Goal: Task Accomplishment & Management: Manage account settings

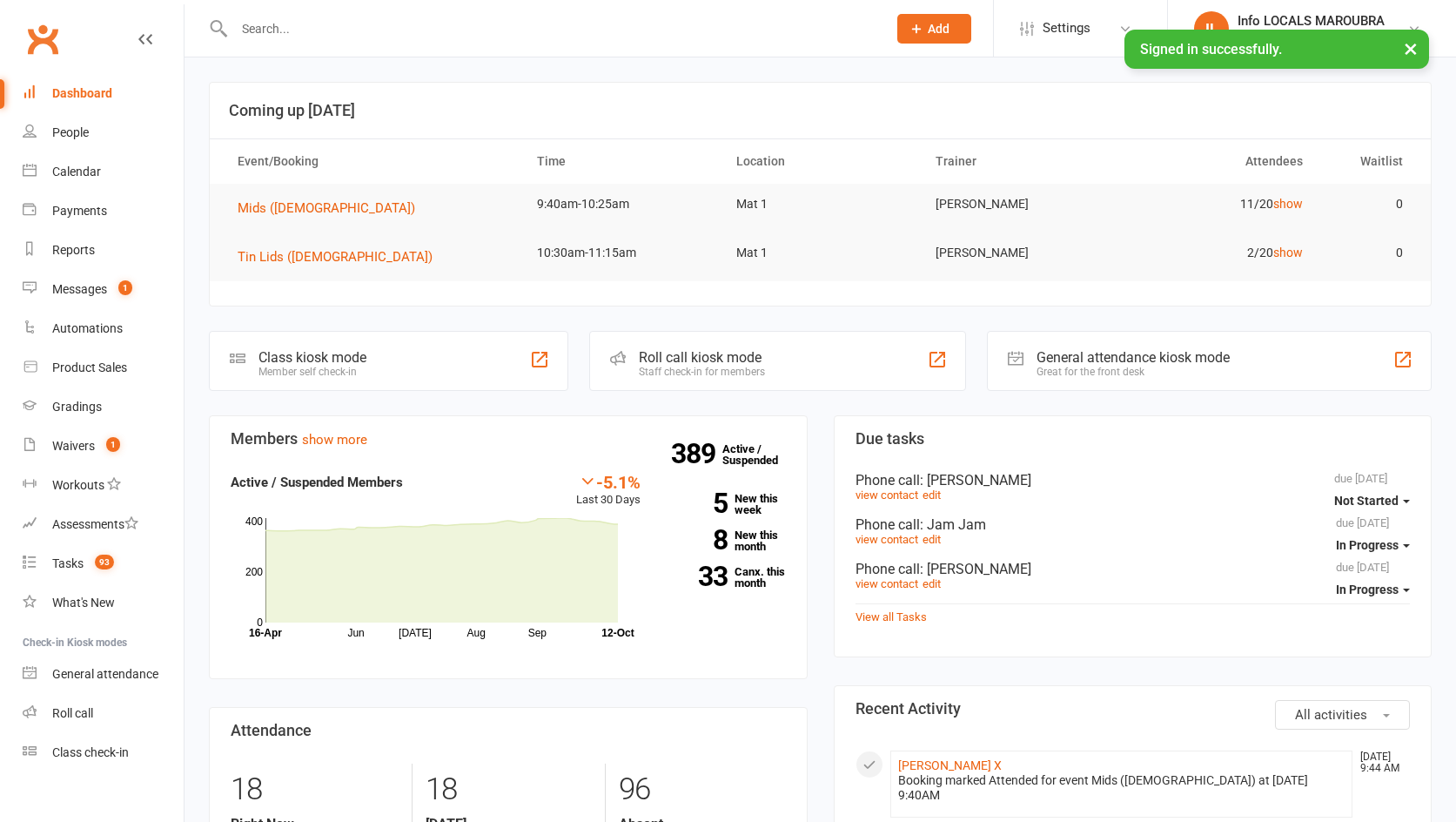
click at [271, 20] on input "text" at bounding box center [552, 29] width 646 height 24
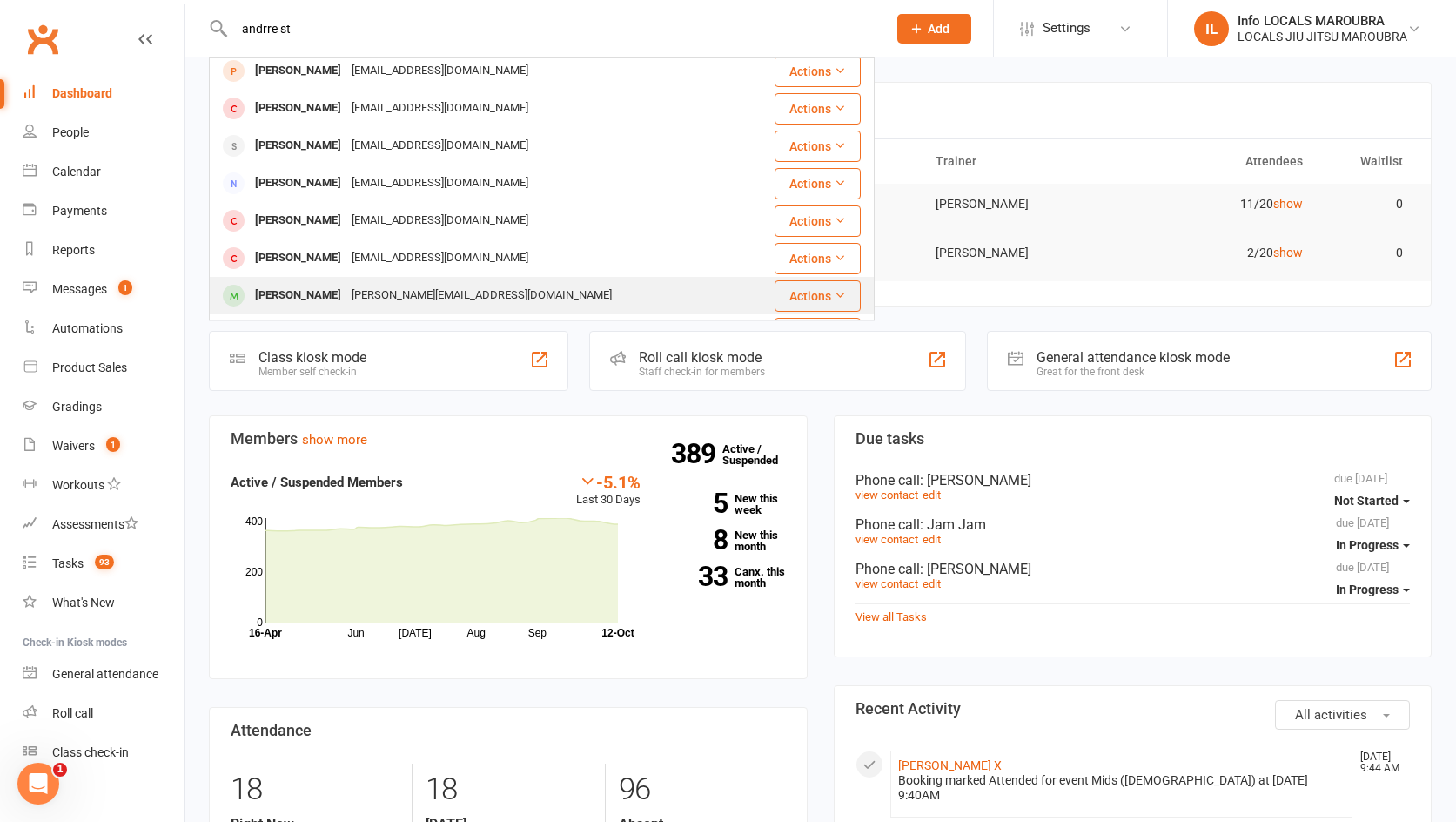
scroll to position [422, 0]
type input "andrre st"
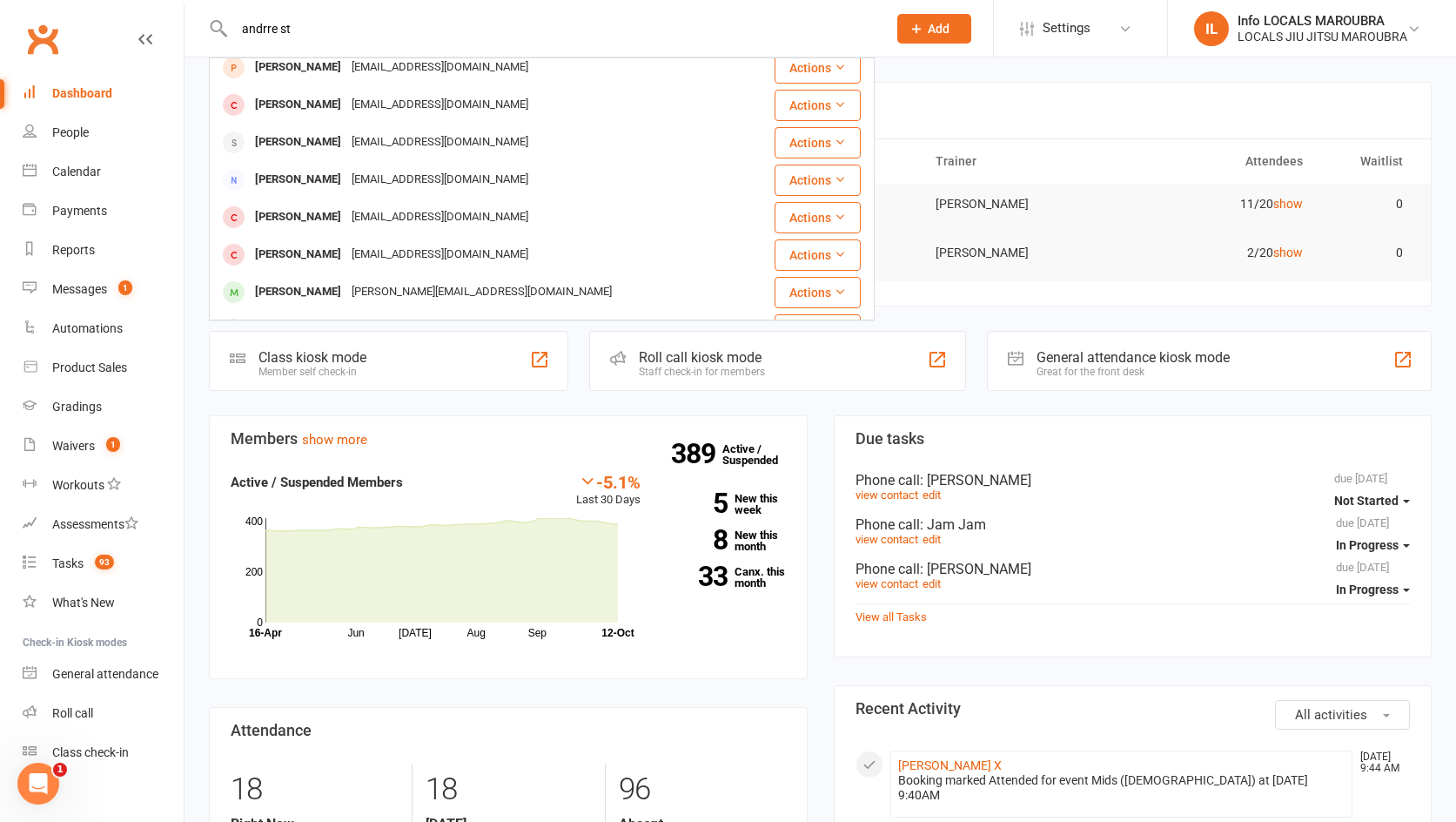
click at [495, 287] on div "[PERSON_NAME][EMAIL_ADDRESS][DOMAIN_NAME]" at bounding box center [481, 292] width 270 height 25
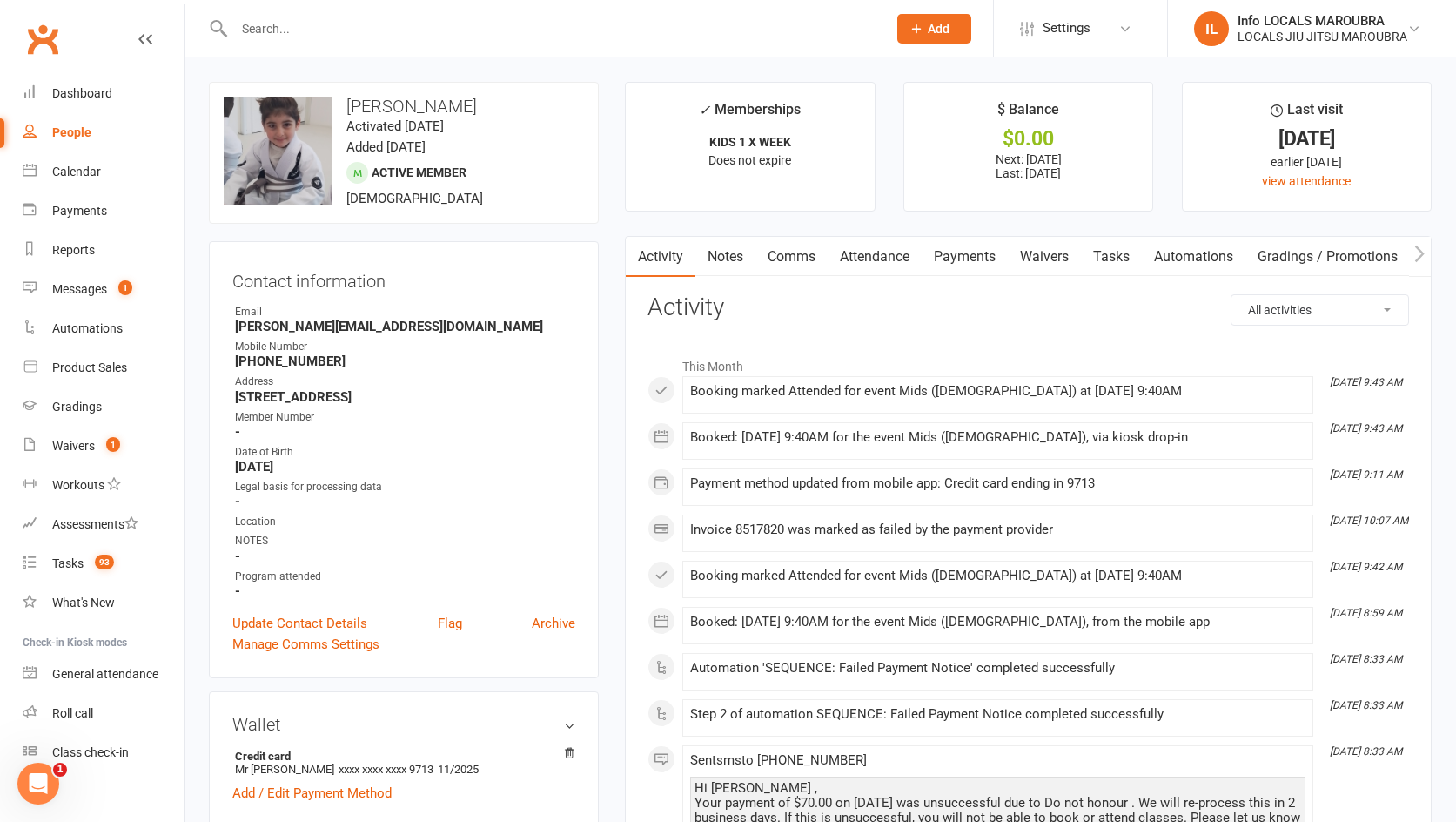
click at [814, 247] on link "Comms" at bounding box center [792, 256] width 72 height 40
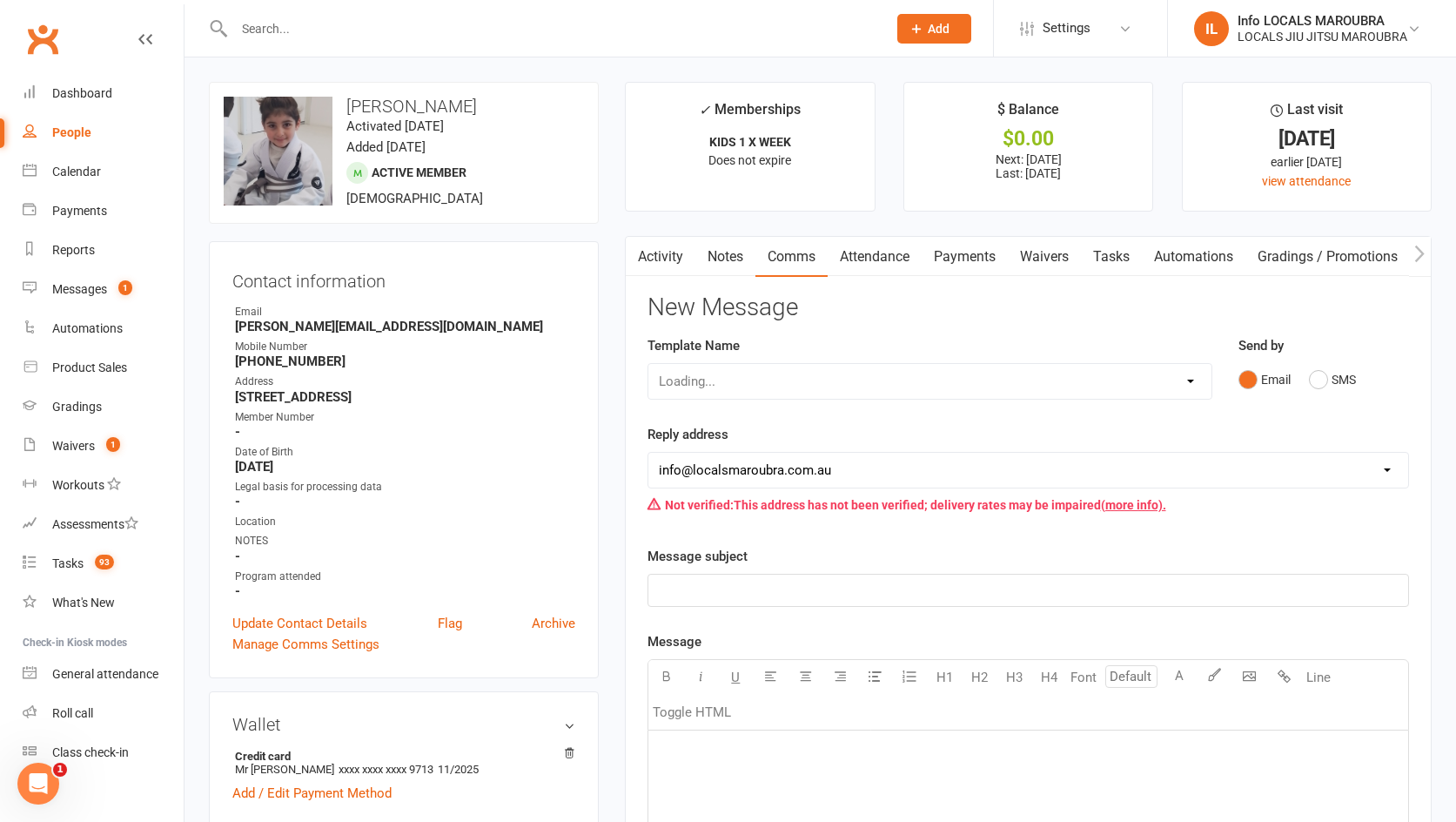
click at [939, 248] on link "Payments" at bounding box center [964, 256] width 86 height 40
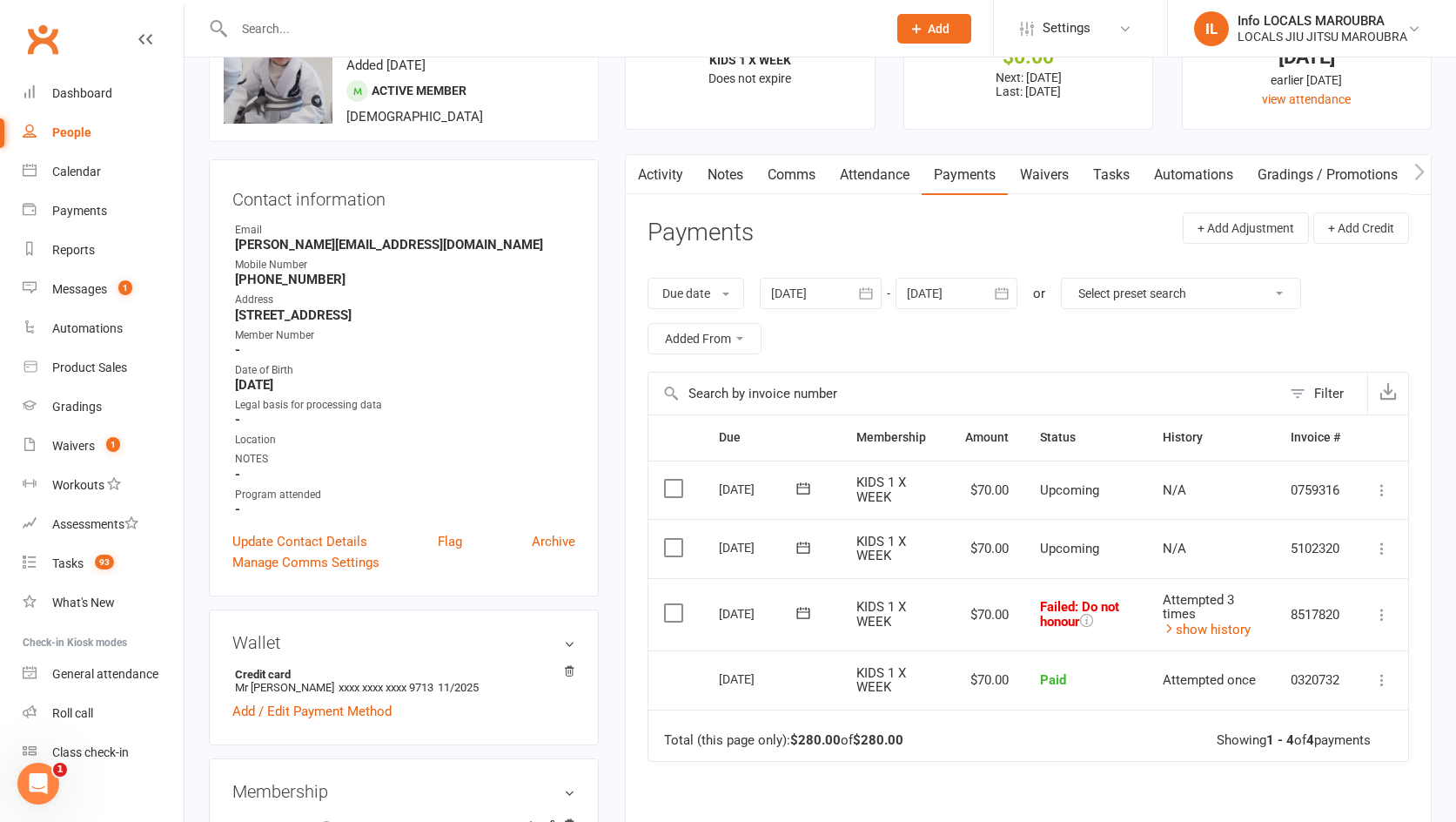
scroll to position [156, 0]
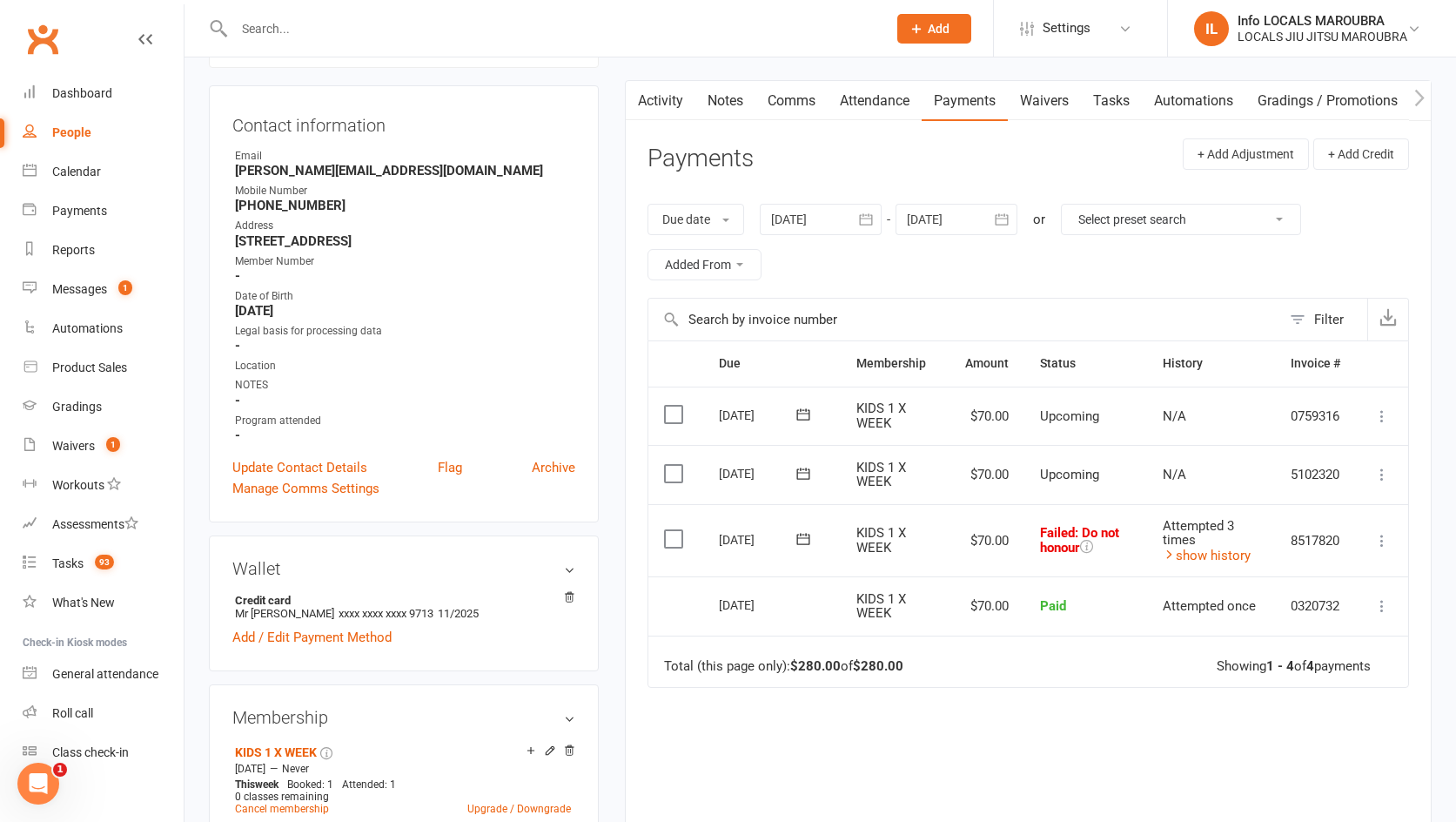
click at [1390, 536] on icon at bounding box center [1382, 540] width 18 height 18
click at [1319, 480] on td "5102320" at bounding box center [1316, 474] width 81 height 59
click at [1372, 535] on button at bounding box center [1382, 540] width 21 height 21
click at [1290, 670] on link "Skip" at bounding box center [1306, 679] width 173 height 35
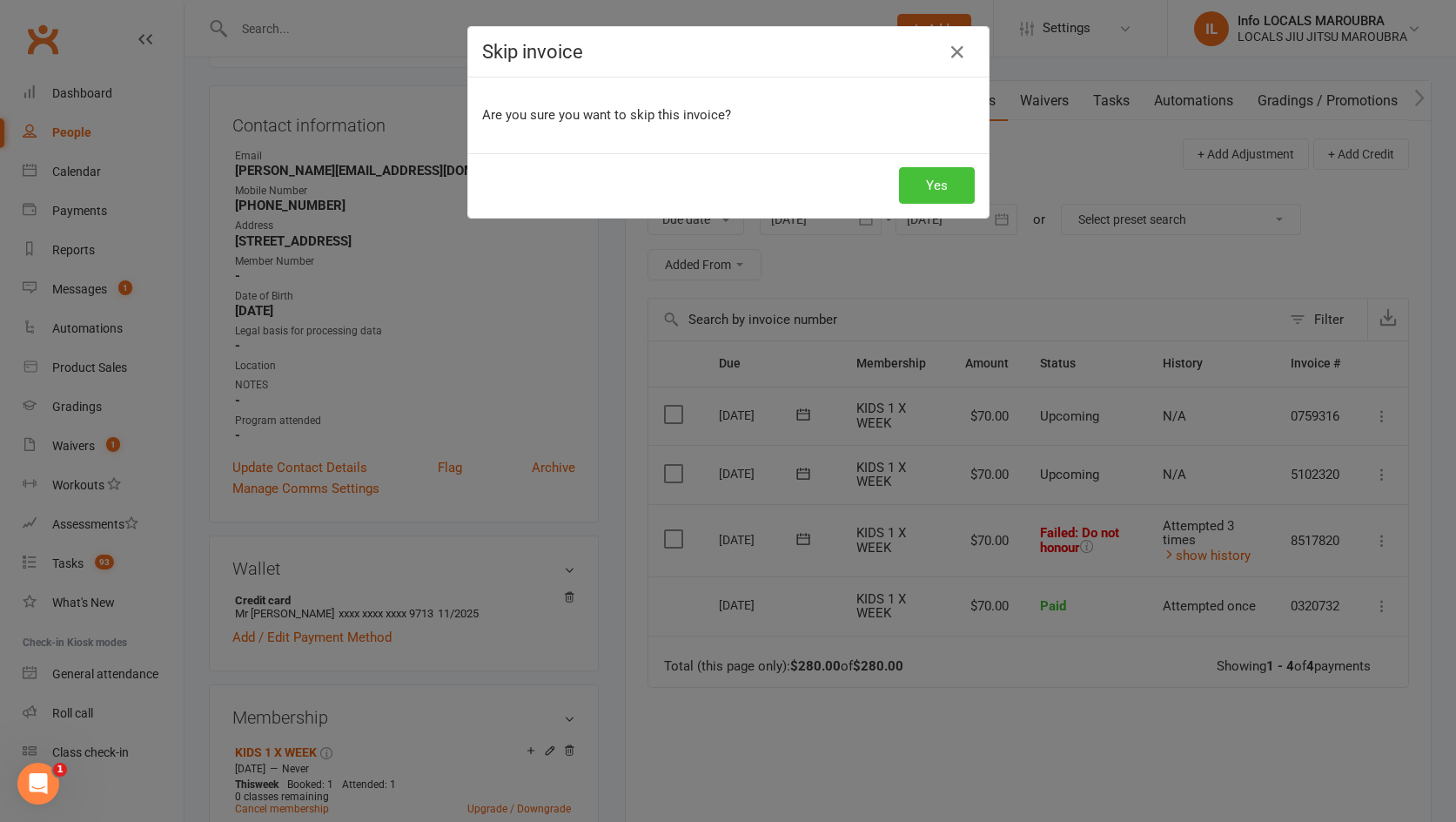
click at [949, 189] on button "Yes" at bounding box center [937, 185] width 76 height 37
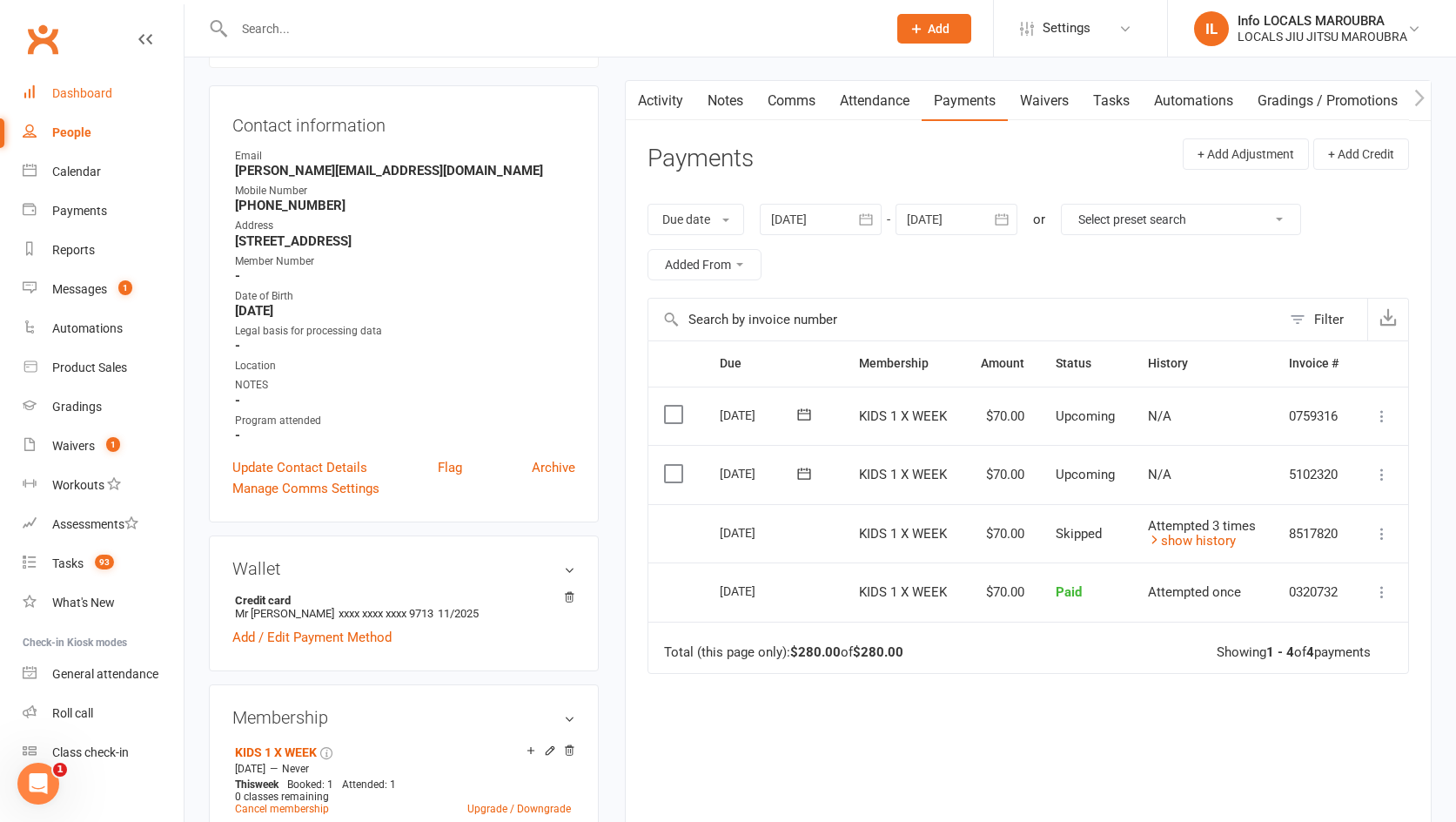
click at [78, 86] on div "Dashboard" at bounding box center [82, 92] width 60 height 14
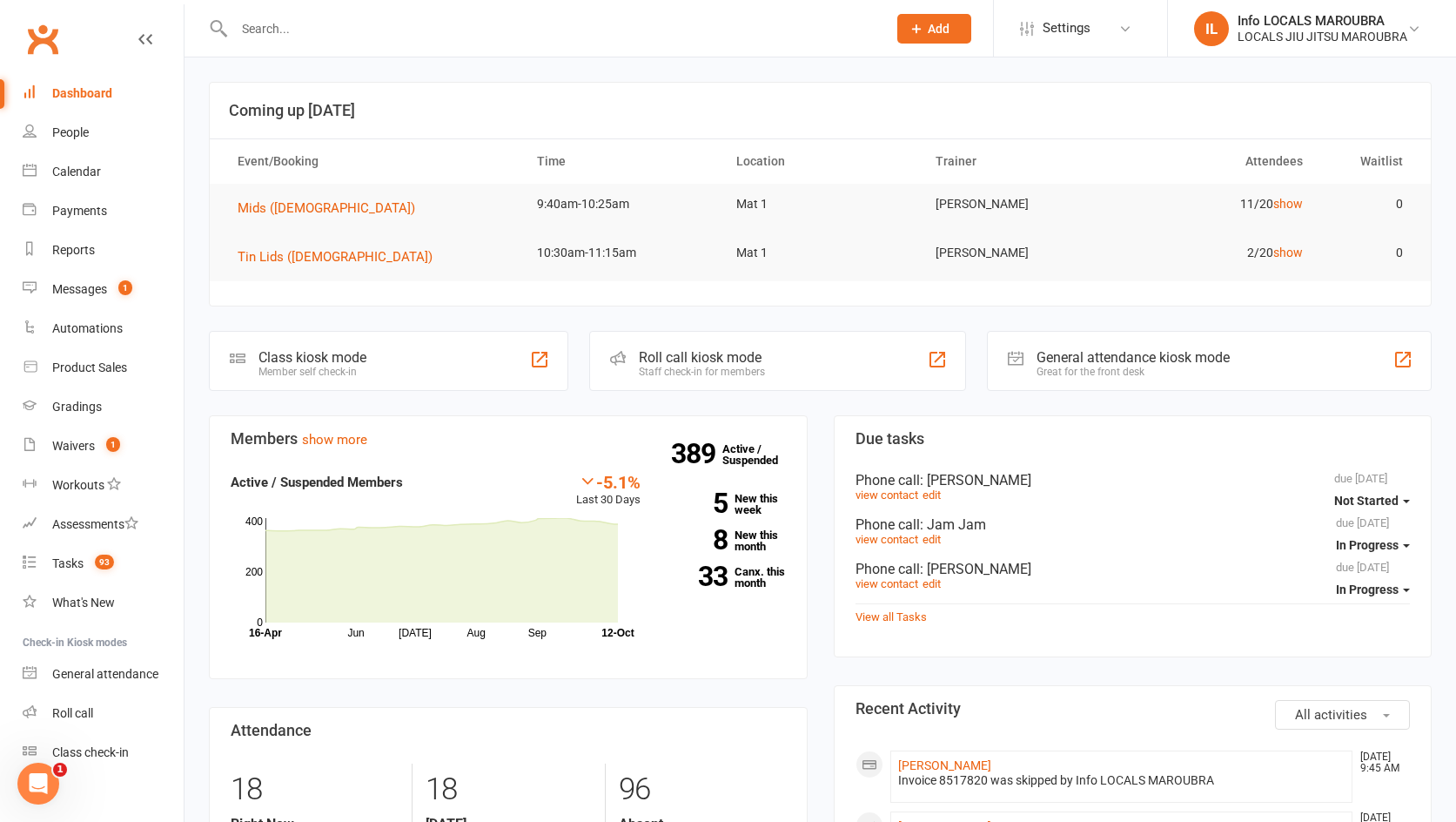
click at [1291, 211] on td "11/20 show" at bounding box center [1219, 204] width 199 height 41
click at [1291, 209] on link "show" at bounding box center [1288, 203] width 30 height 14
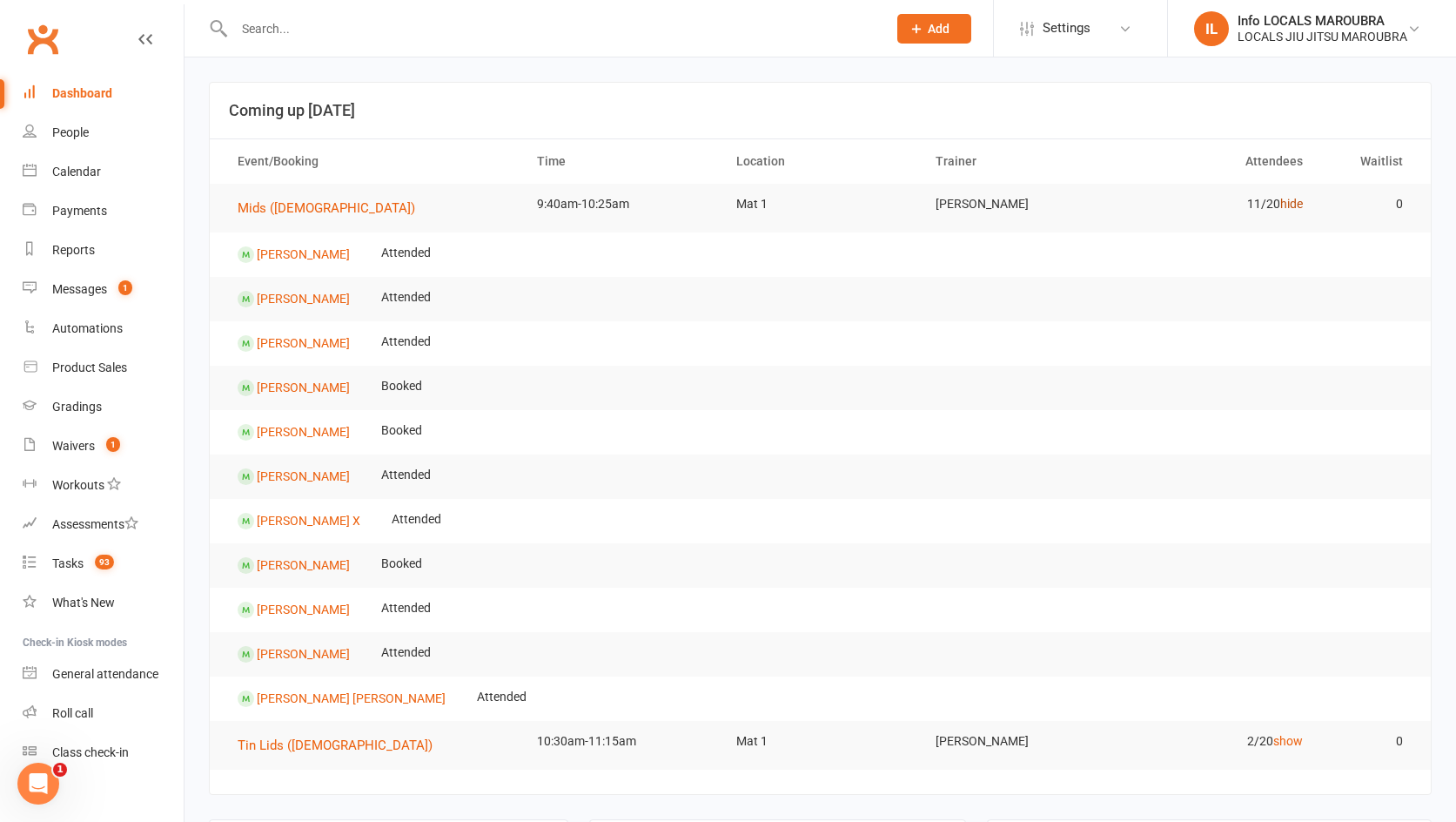
click at [1296, 207] on link "hide" at bounding box center [1292, 203] width 23 height 14
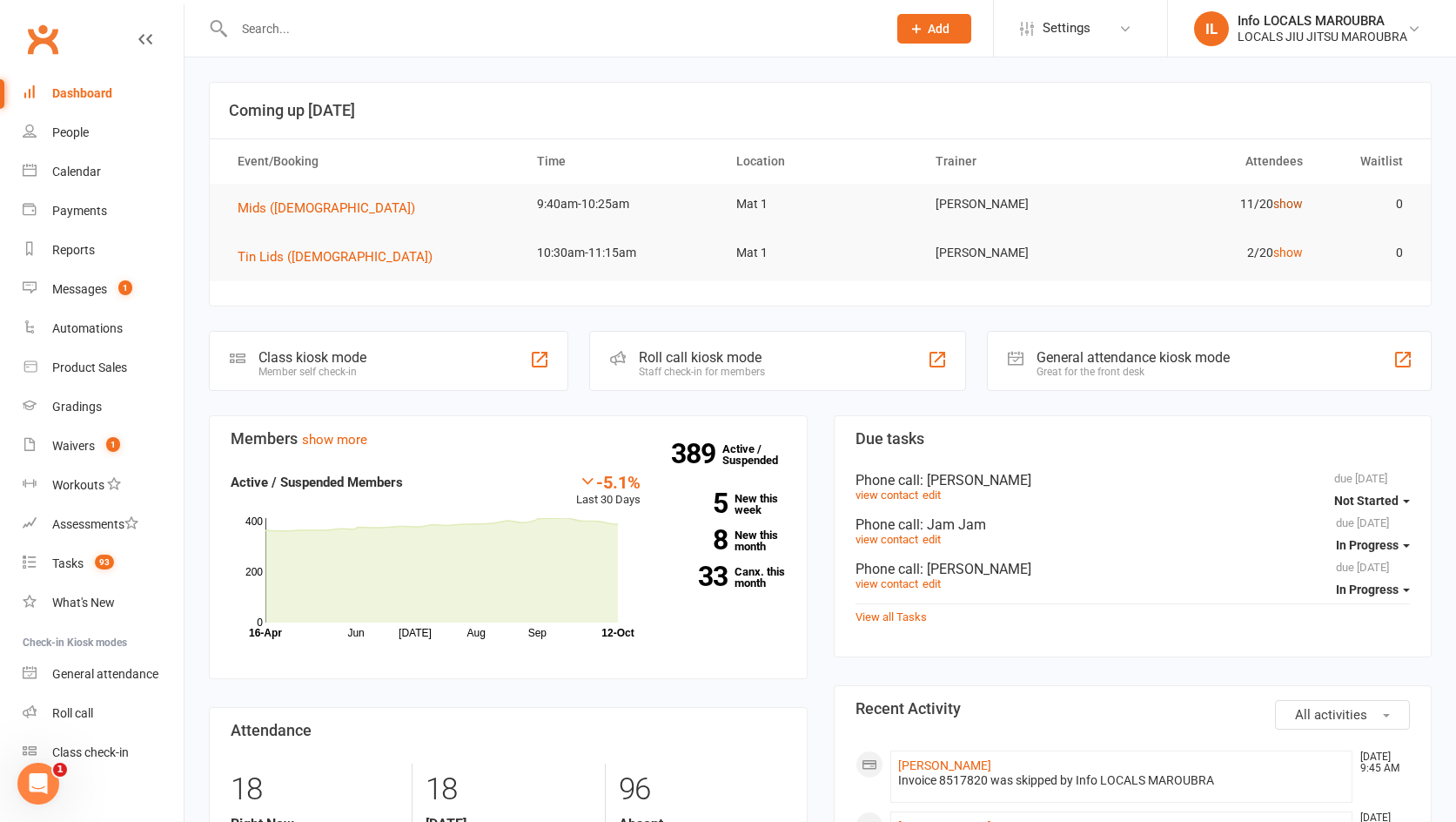
click at [1291, 206] on link "show" at bounding box center [1288, 203] width 30 height 14
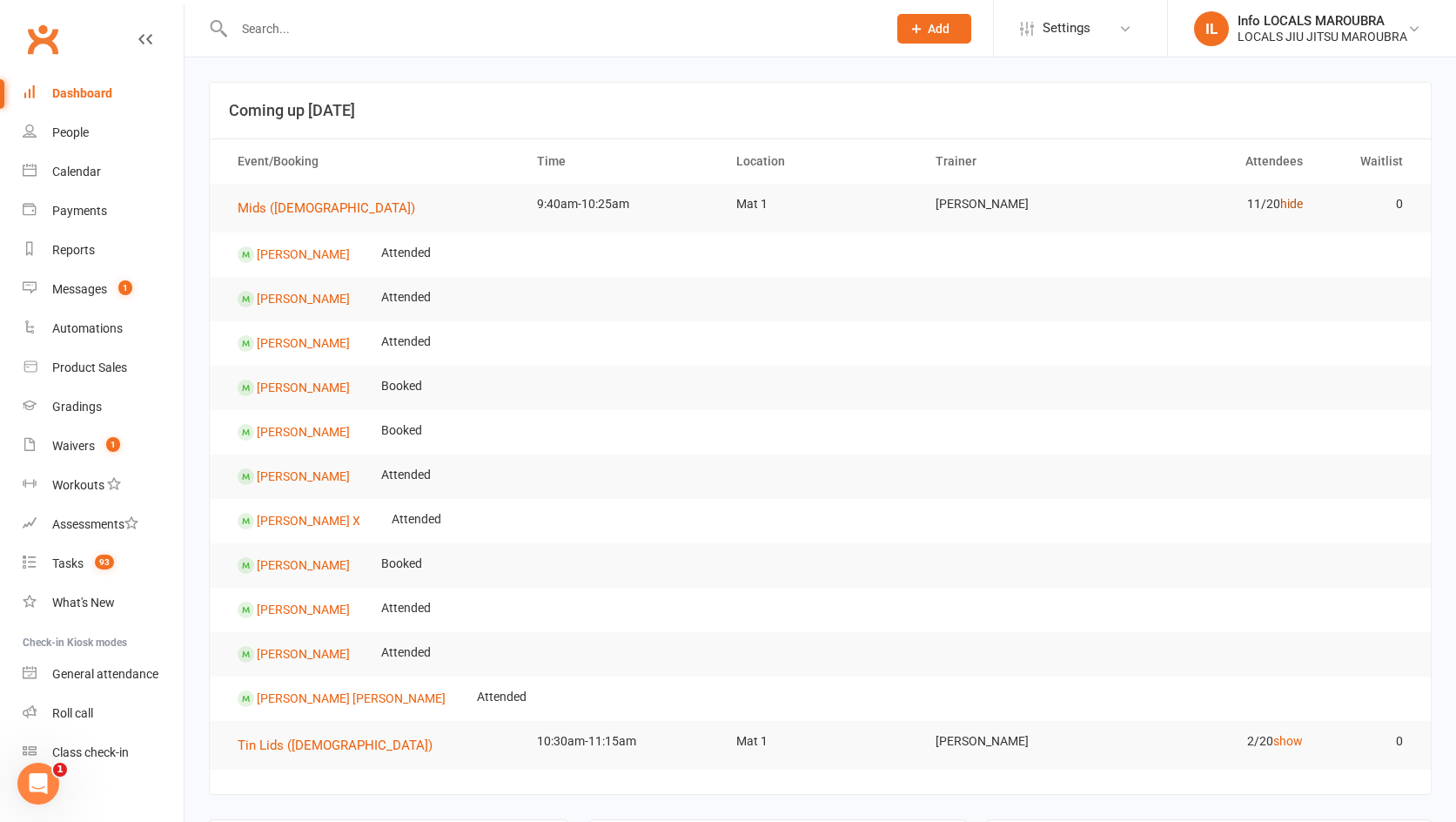
click at [1292, 202] on link "hide" at bounding box center [1292, 203] width 23 height 14
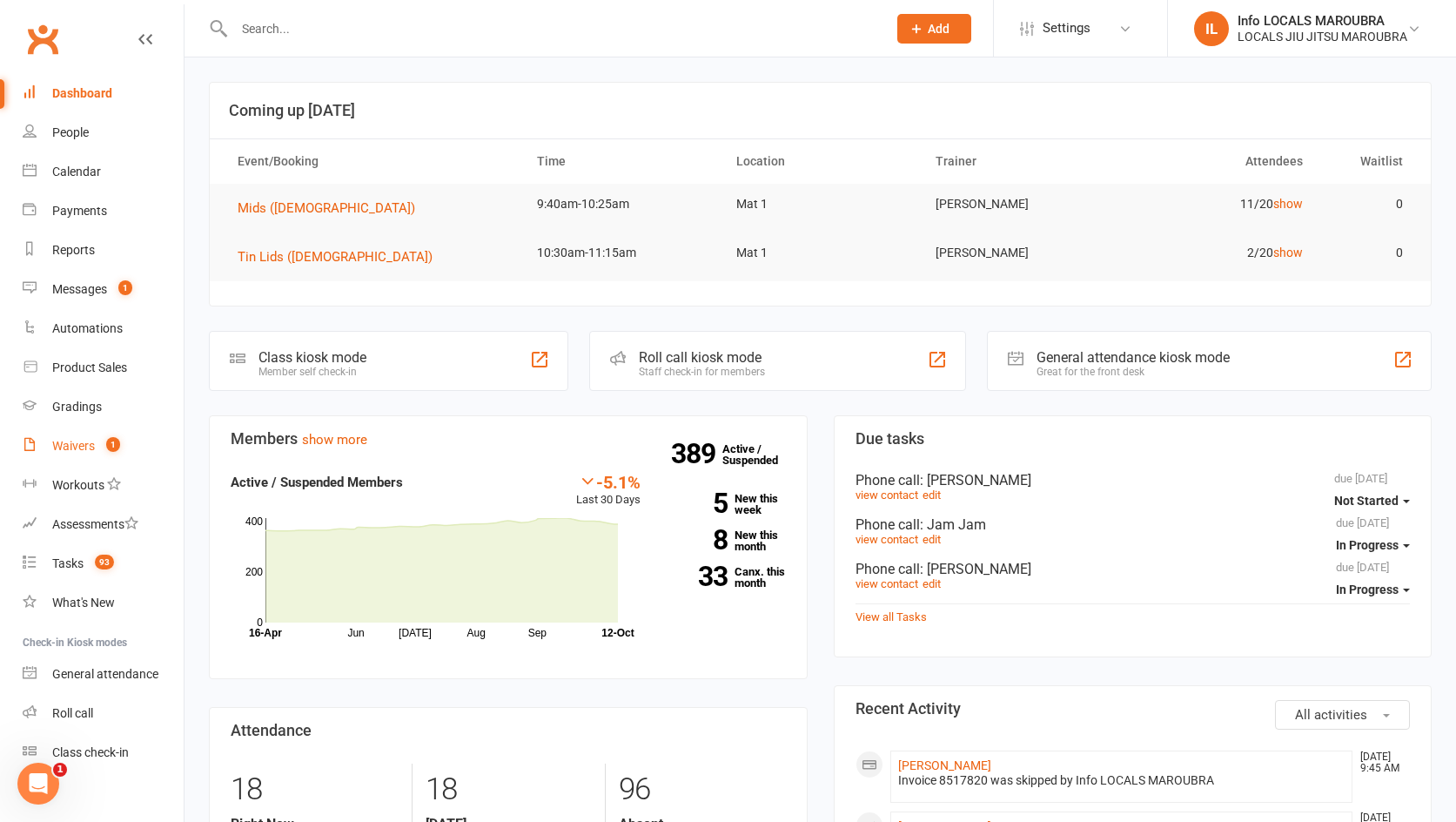
click at [111, 453] on link "Waivers 1" at bounding box center [103, 446] width 161 height 39
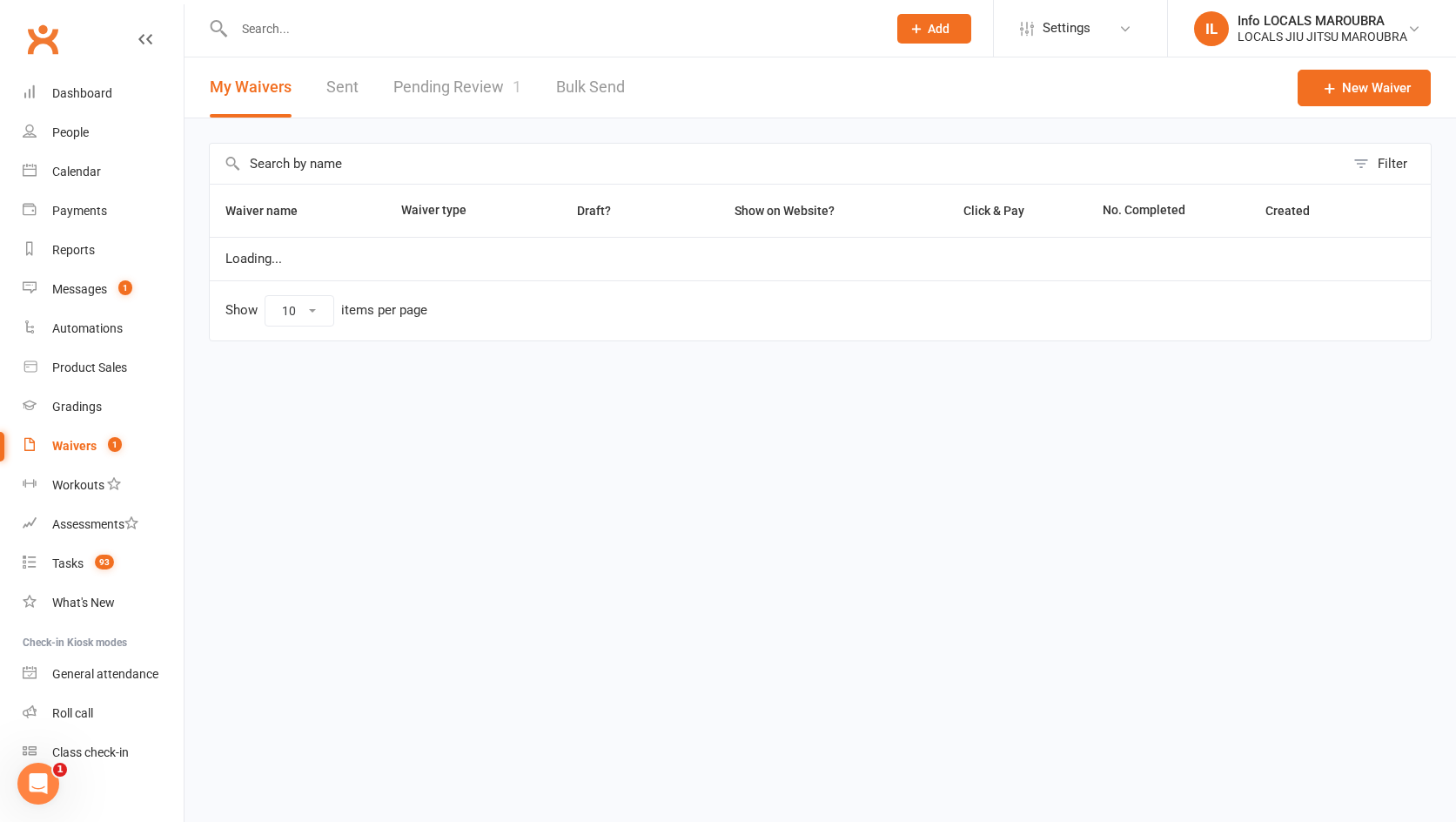
select select "25"
click at [495, 67] on link "Pending Review 1" at bounding box center [457, 87] width 128 height 60
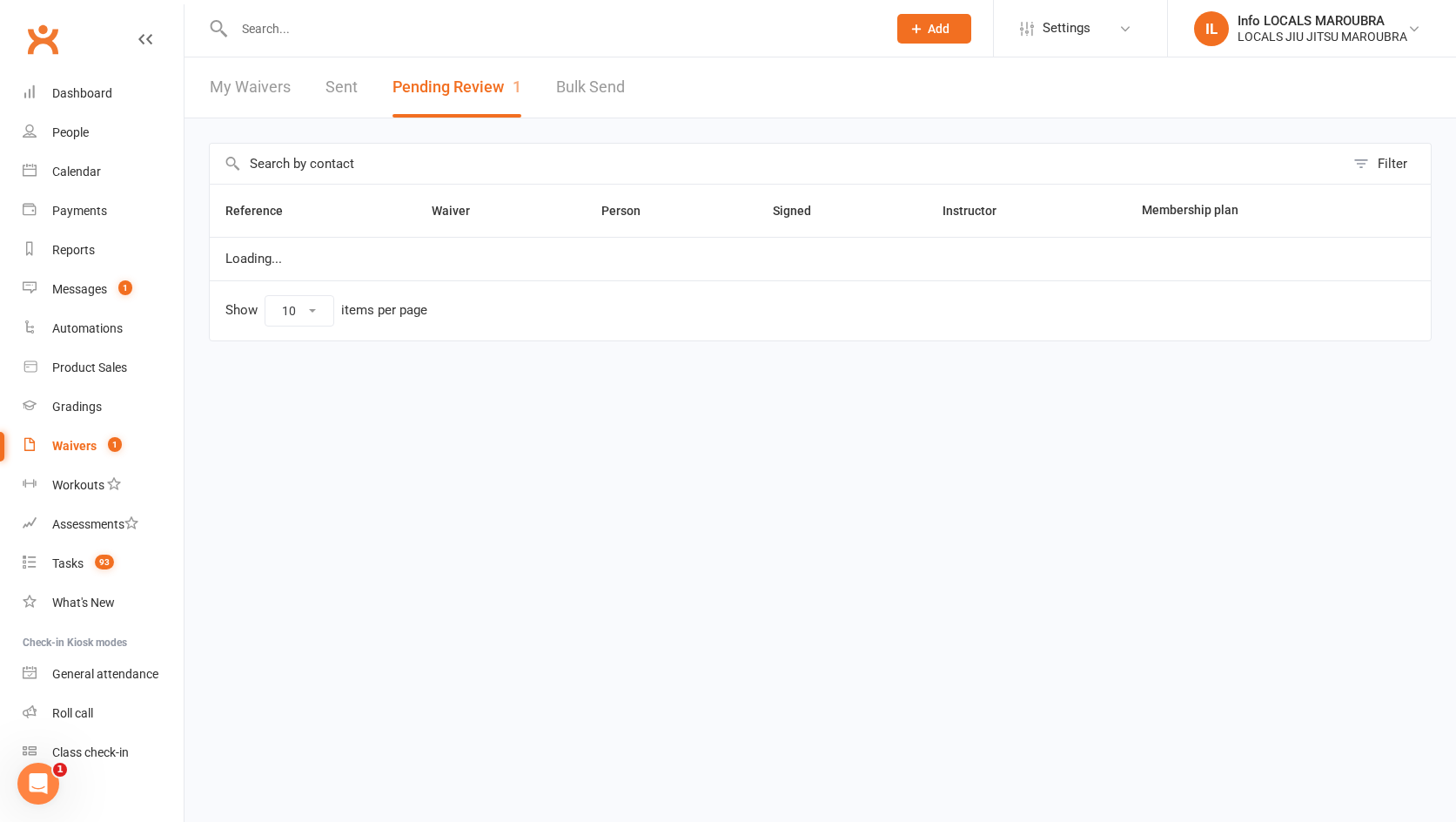
select select "25"
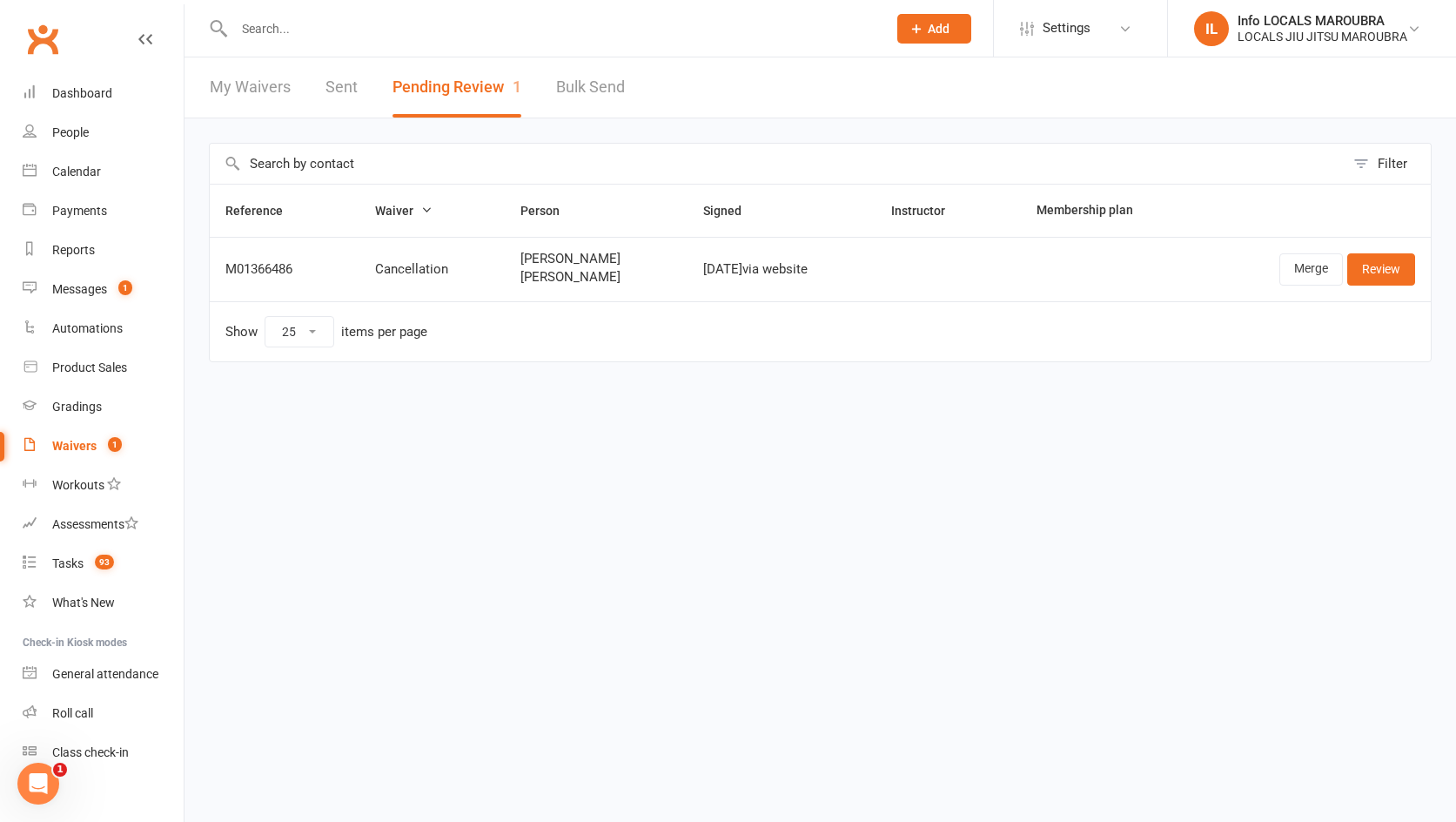
click at [356, 40] on div at bounding box center [542, 28] width 666 height 56
click at [353, 38] on input "text" at bounding box center [552, 29] width 646 height 24
click at [356, 37] on input "text" at bounding box center [552, 29] width 646 height 24
type input "z"
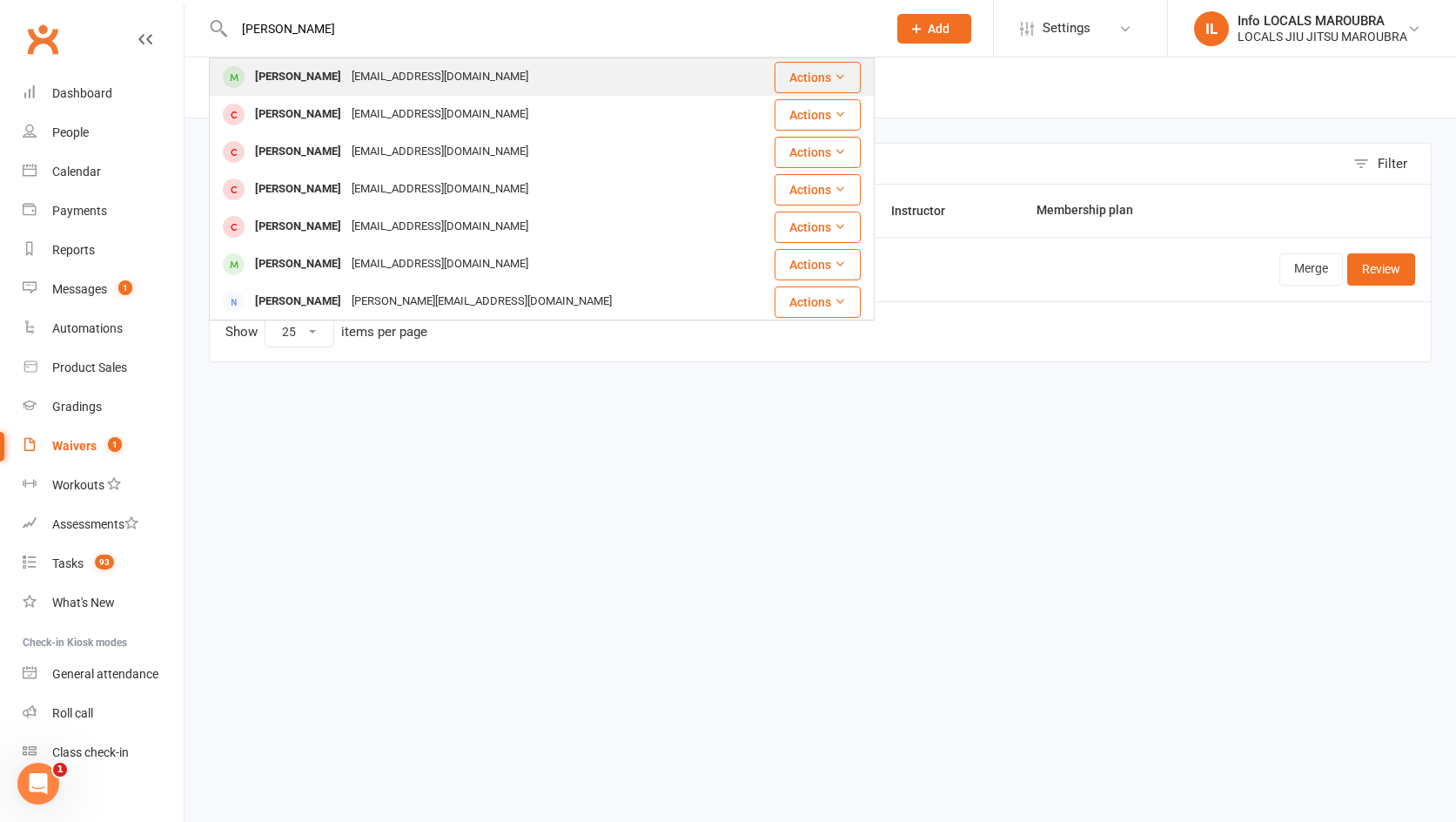
type input "[PERSON_NAME]"
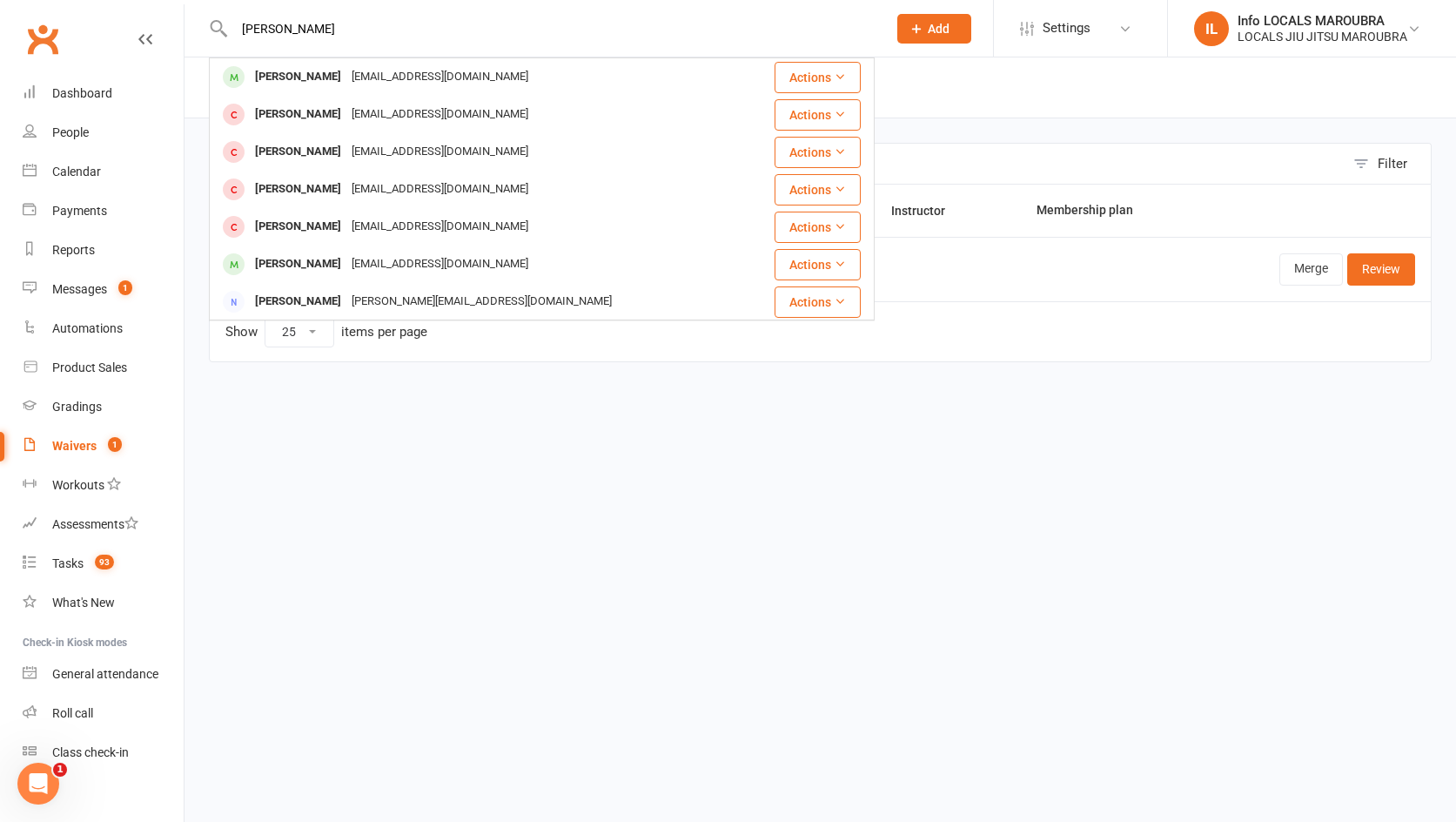
click at [370, 77] on div "[EMAIL_ADDRESS][DOMAIN_NAME]" at bounding box center [439, 77] width 187 height 25
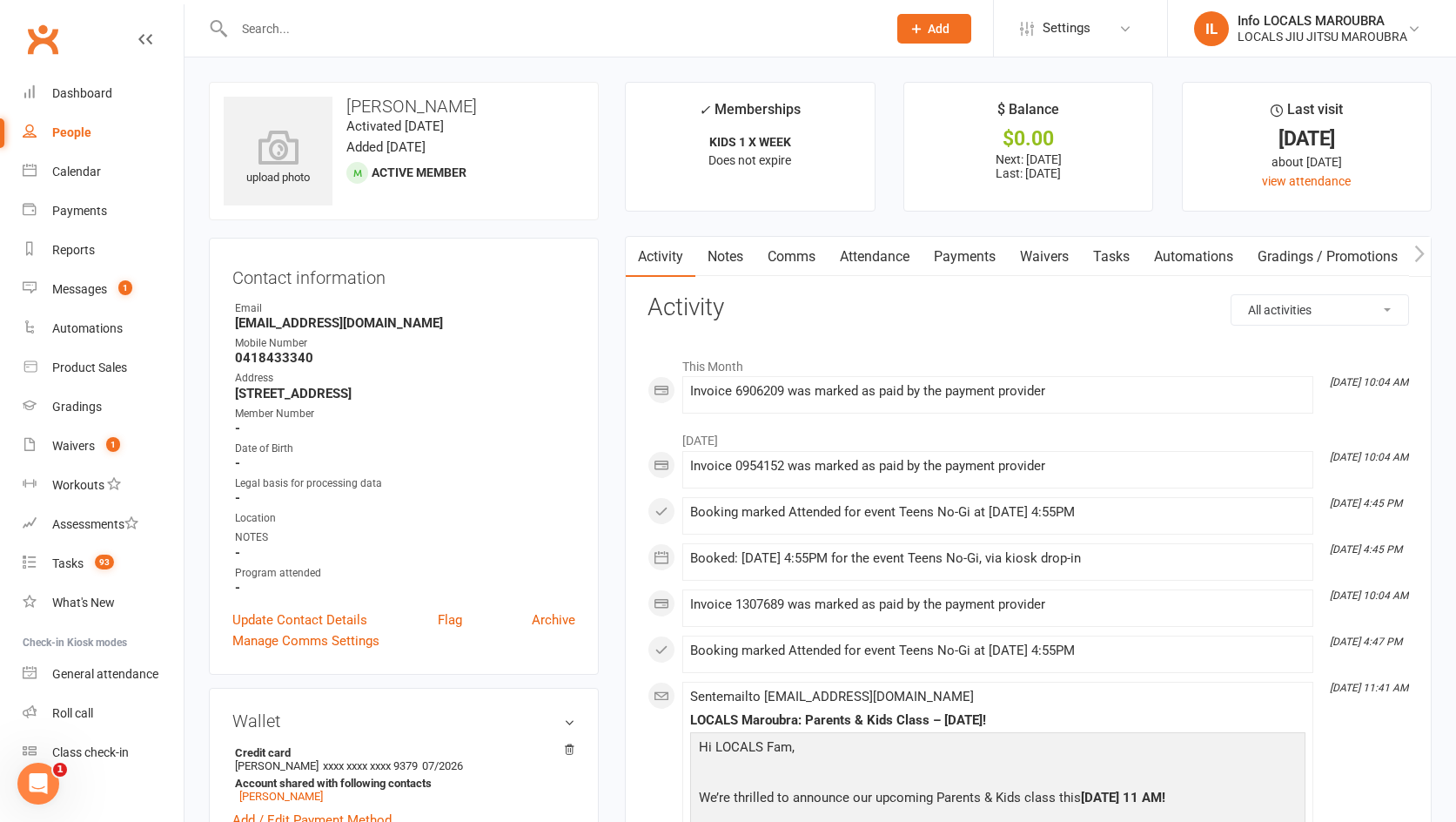
click at [947, 264] on link "Payments" at bounding box center [964, 256] width 86 height 40
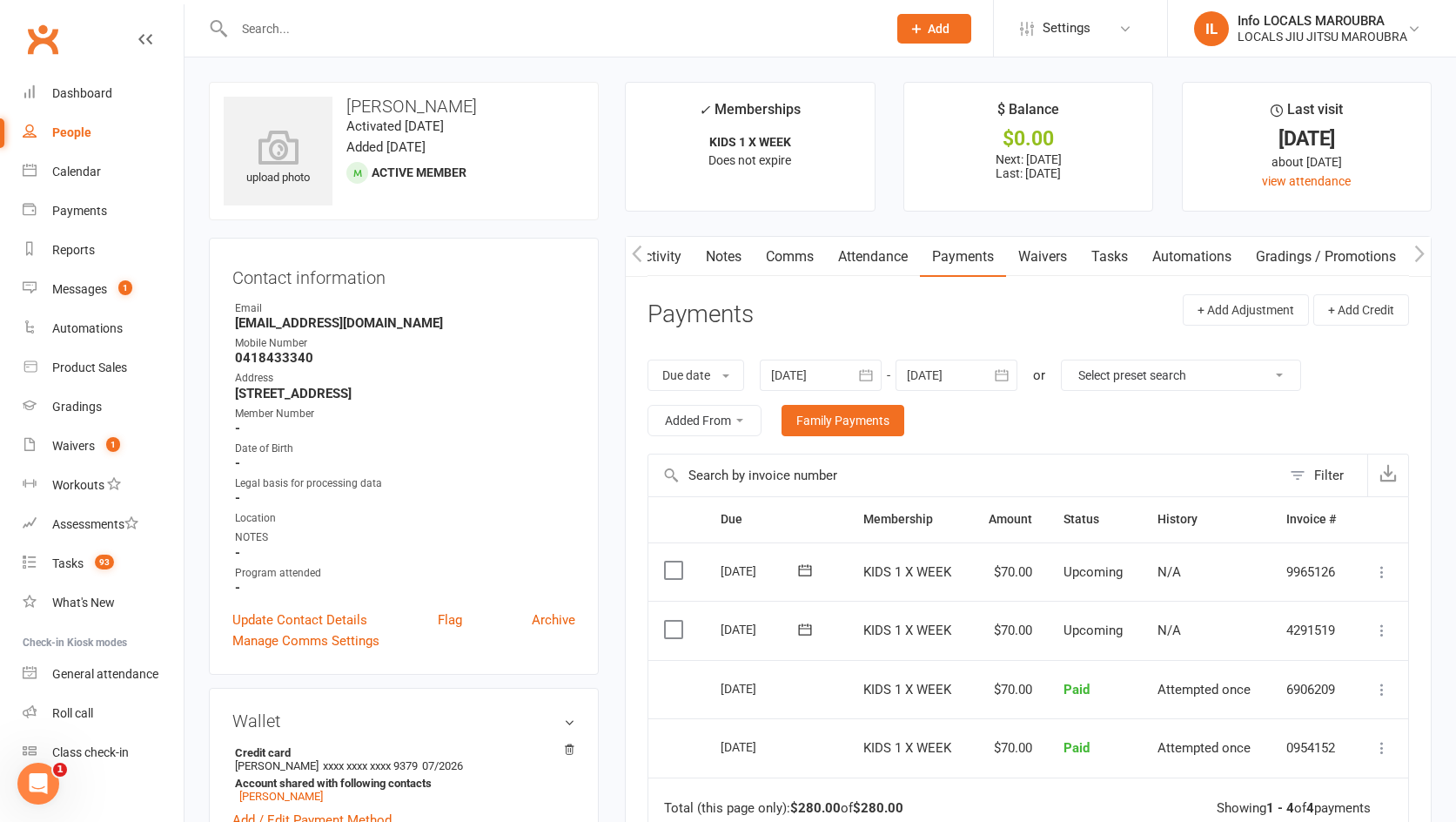
click at [829, 255] on link "Attendance" at bounding box center [873, 256] width 94 height 40
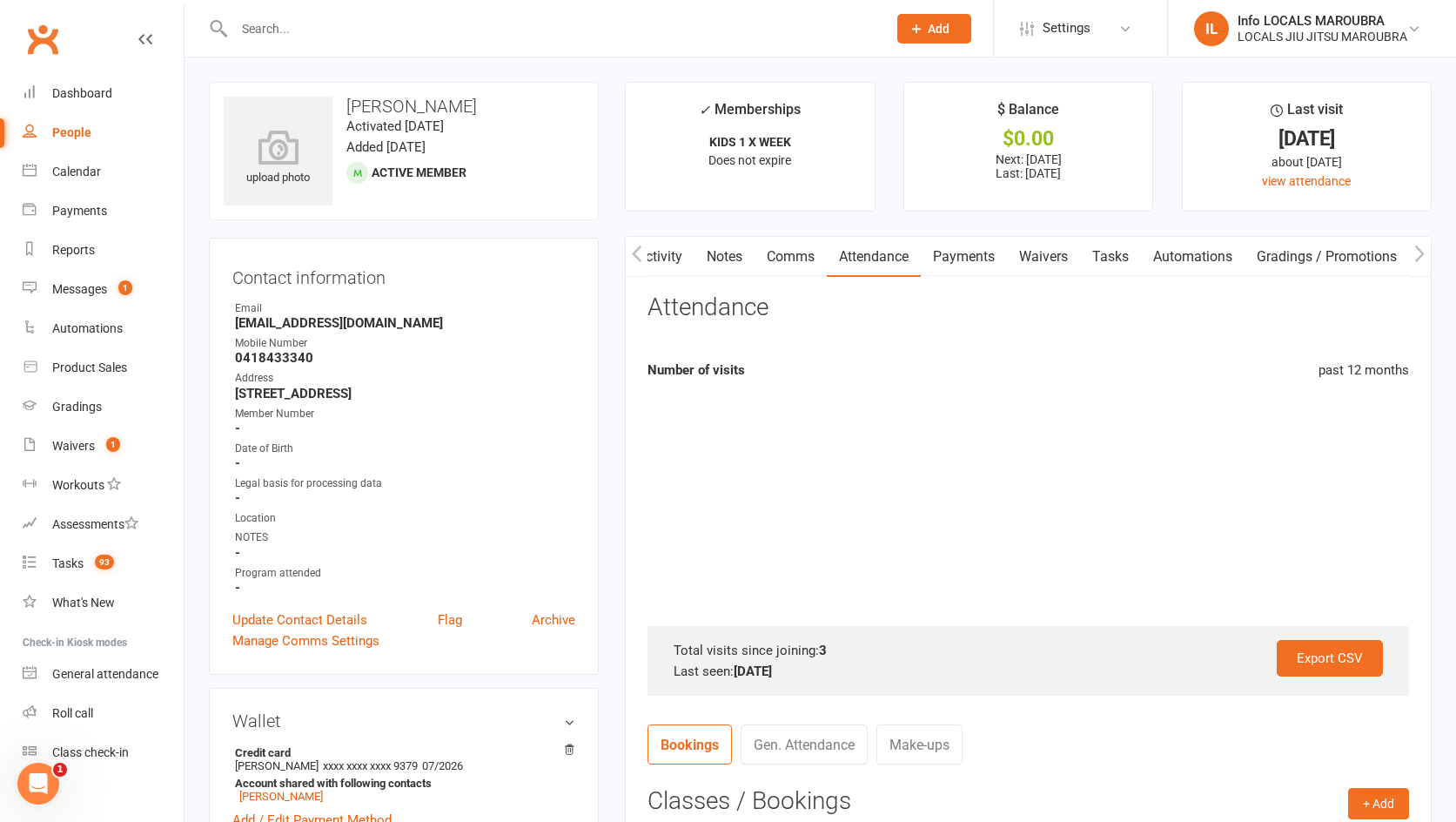
click at [853, 255] on link "Attendance" at bounding box center [874, 256] width 94 height 40
